Goal: Information Seeking & Learning: Learn about a topic

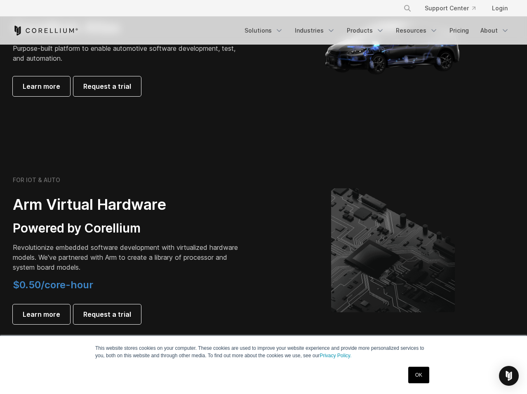
scroll to position [1017, 0]
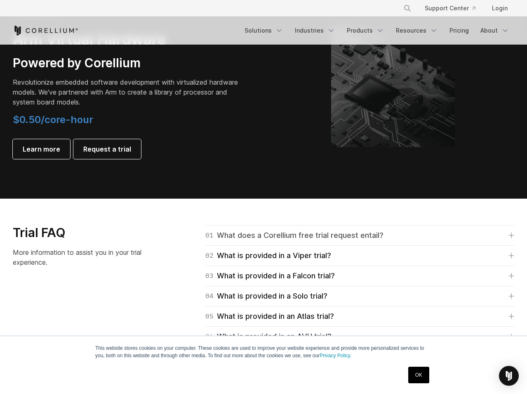
click at [513, 236] on icon at bounding box center [511, 235] width 5 height 5
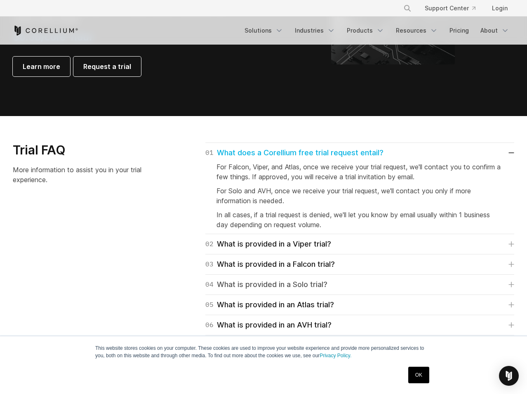
scroll to position [1182, 0]
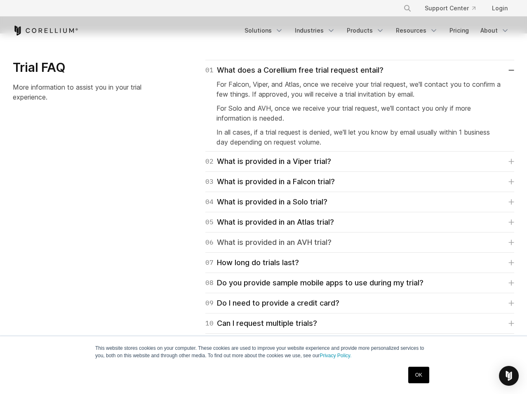
click at [513, 240] on icon at bounding box center [512, 242] width 6 height 6
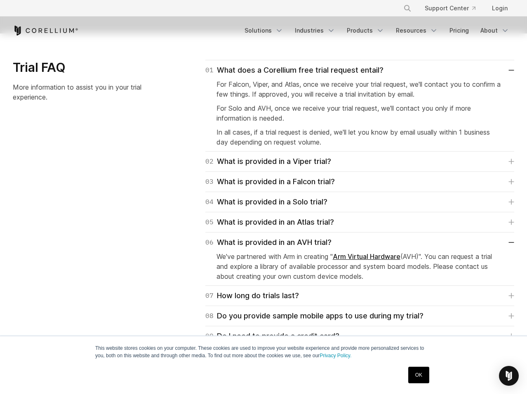
drag, startPoint x: 373, startPoint y: 277, endPoint x: 212, endPoint y: 257, distance: 161.2
click at [212, 257] on div "06 What is provided in an AVH trial? We've partnered with Arm in creating " Arm…" at bounding box center [359, 258] width 309 height 53
copy p "We've partnered with Arm in creating " Arm Virtual Hardware (AVH)". You can req…"
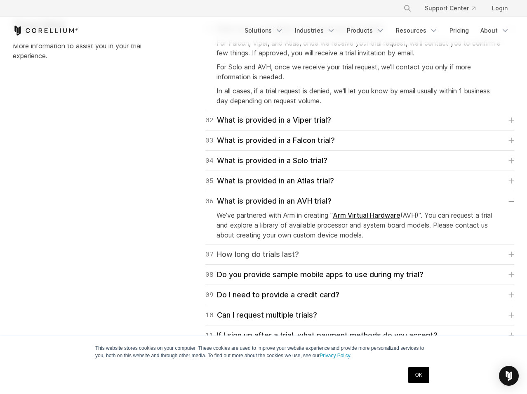
click at [494, 257] on link "07 How long do trials last?" at bounding box center [359, 254] width 309 height 12
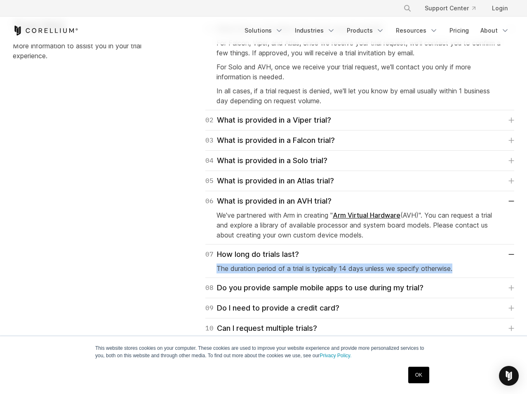
drag, startPoint x: 217, startPoint y: 269, endPoint x: 466, endPoint y: 269, distance: 249.2
click at [466, 269] on p "The duration period of a trial is typically 14 days unless we specify otherwise." at bounding box center [360, 268] width 287 height 10
drag, startPoint x: 466, startPoint y: 269, endPoint x: 436, endPoint y: 288, distance: 35.2
click at [436, 288] on link "08 Do you provide sample mobile apps to use during my trial?" at bounding box center [359, 288] width 309 height 12
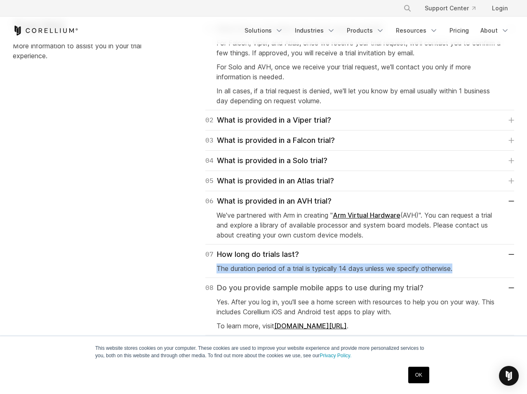
scroll to position [1265, 0]
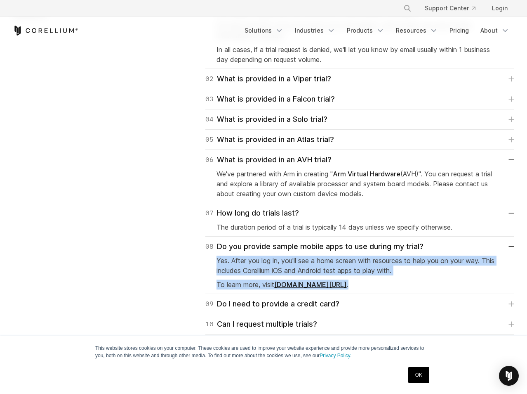
drag, startPoint x: 216, startPoint y: 263, endPoint x: 396, endPoint y: 278, distance: 180.5
click at [396, 278] on div "08 Do you provide sample mobile apps to use during my trial? Yes. After you log…" at bounding box center [359, 264] width 309 height 57
drag, startPoint x: 396, startPoint y: 278, endPoint x: 361, endPoint y: 264, distance: 36.8
click at [361, 264] on p "Yes. After you log in, you'll see a home screen with resources to help you on y…" at bounding box center [360, 265] width 287 height 20
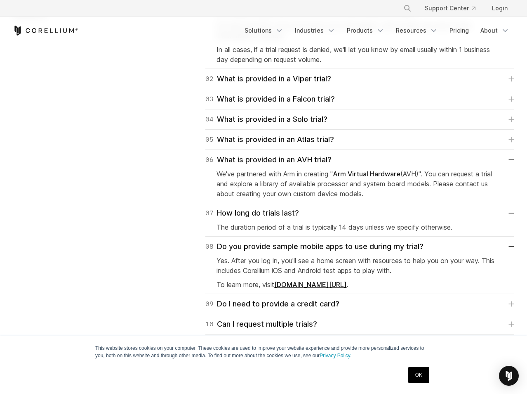
scroll to position [1306, 0]
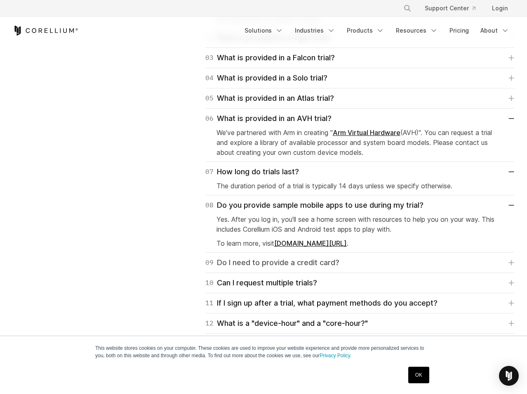
click at [363, 267] on link "09 Do I need to provide a credit card?" at bounding box center [359, 263] width 309 height 12
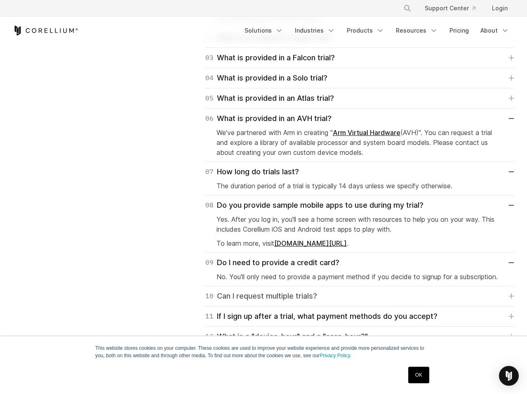
click at [350, 295] on link "10 Can I request multiple trials?" at bounding box center [359, 296] width 309 height 12
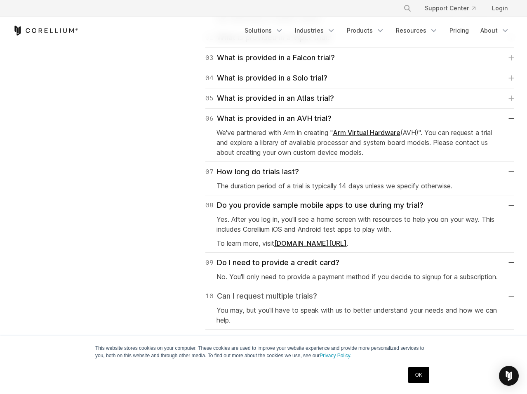
scroll to position [1347, 0]
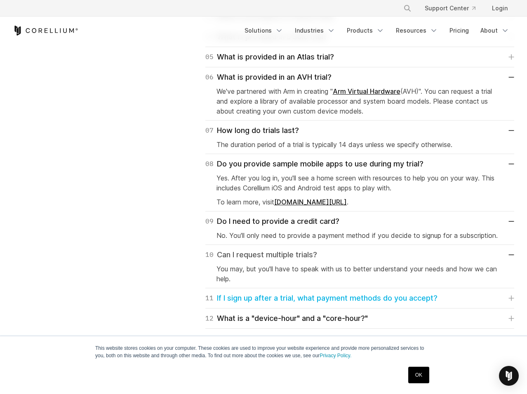
click at [350, 295] on div "11 If I sign up after a trial, what payment methods do you accept?" at bounding box center [321, 298] width 232 height 12
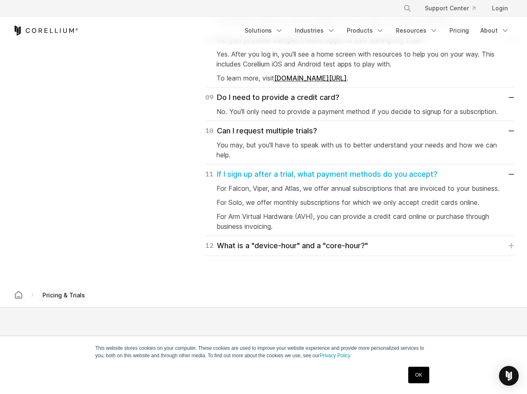
scroll to position [1430, 0]
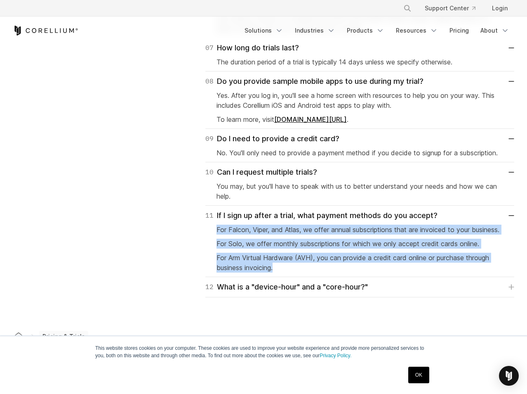
drag, startPoint x: 278, startPoint y: 277, endPoint x: 212, endPoint y: 231, distance: 80.9
click at [212, 231] on div "11 If I sign up after a trial, what payment methods do you accept? For Falcon, …" at bounding box center [359, 240] width 309 height 71
copy div "For Falcon, Viper, and Atlas, we offer annual subscriptions that are invoiced t…"
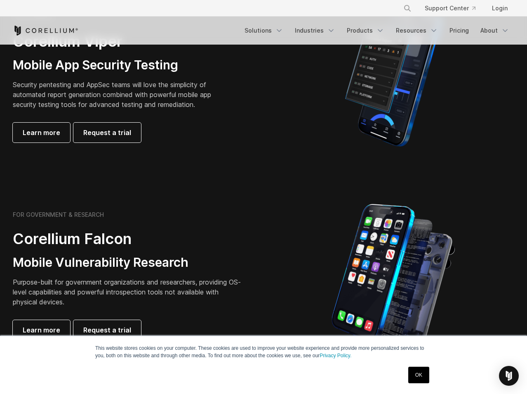
scroll to position [27, 0]
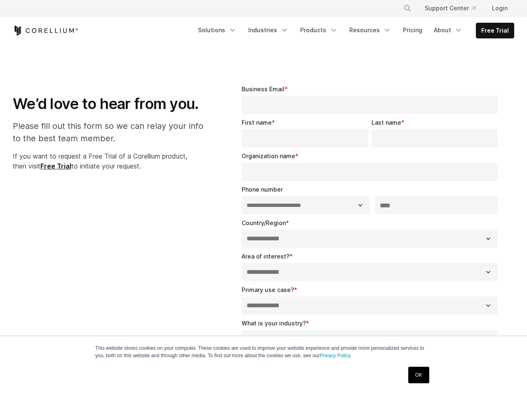
select select "**"
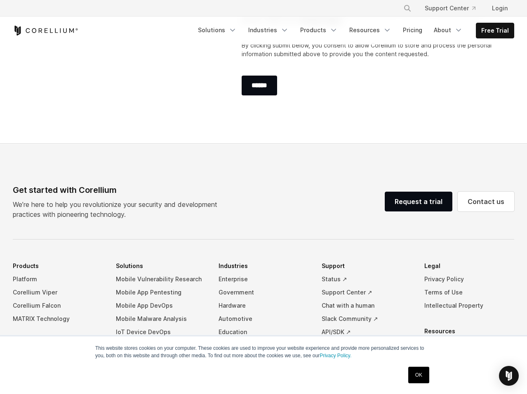
scroll to position [566, 0]
